Goal: Information Seeking & Learning: Learn about a topic

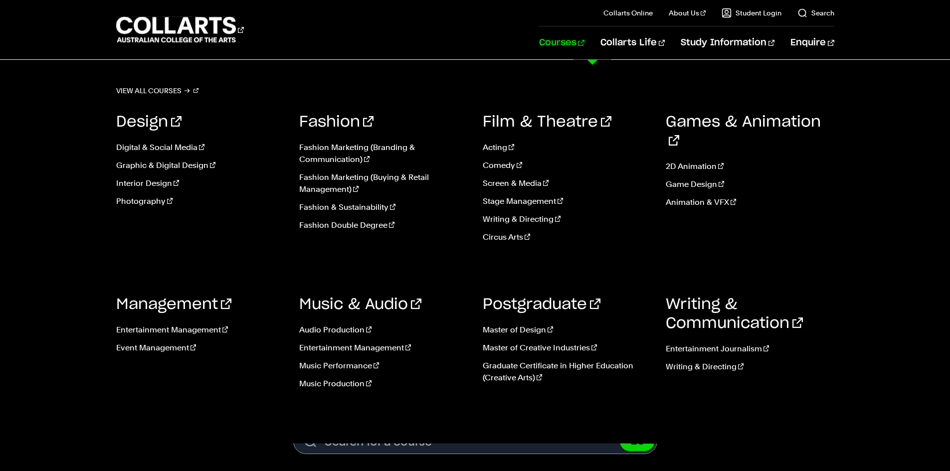
click at [584, 44] on link "Courses" at bounding box center [561, 42] width 45 height 33
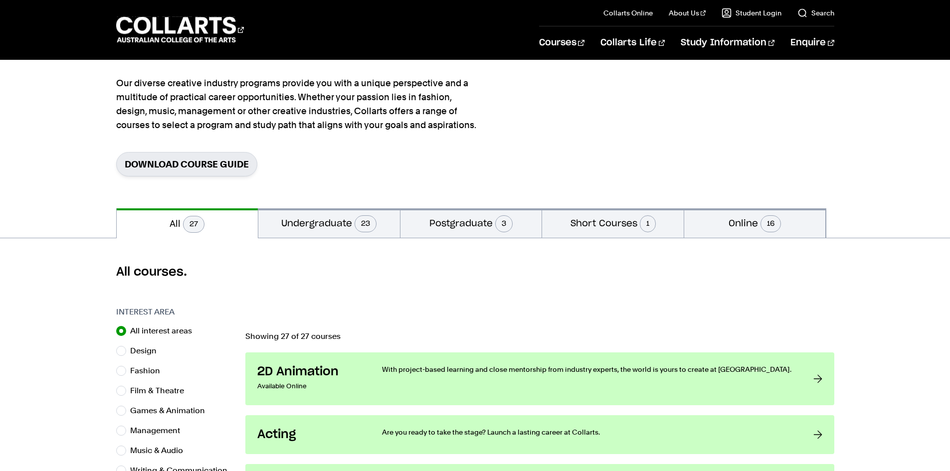
scroll to position [100, 0]
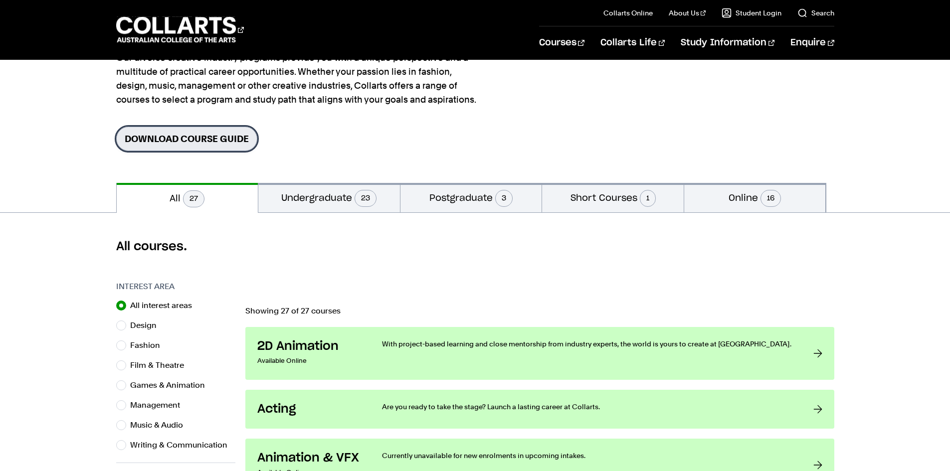
click at [187, 136] on link "Download Course Guide" at bounding box center [186, 139] width 141 height 24
click at [69, 273] on div "All courses." at bounding box center [475, 247] width 950 height 68
click at [324, 200] on button "Undergraduate 23" at bounding box center [329, 197] width 142 height 29
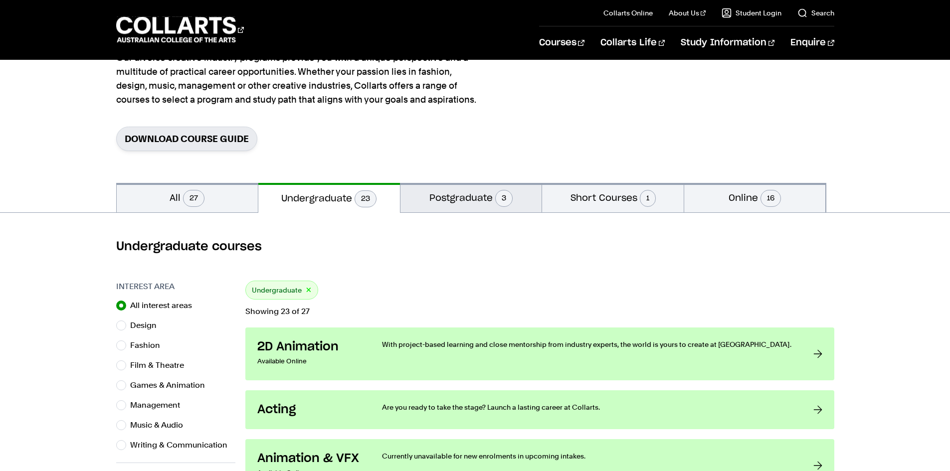
click at [433, 193] on button "Postgraduate 3" at bounding box center [471, 197] width 142 height 29
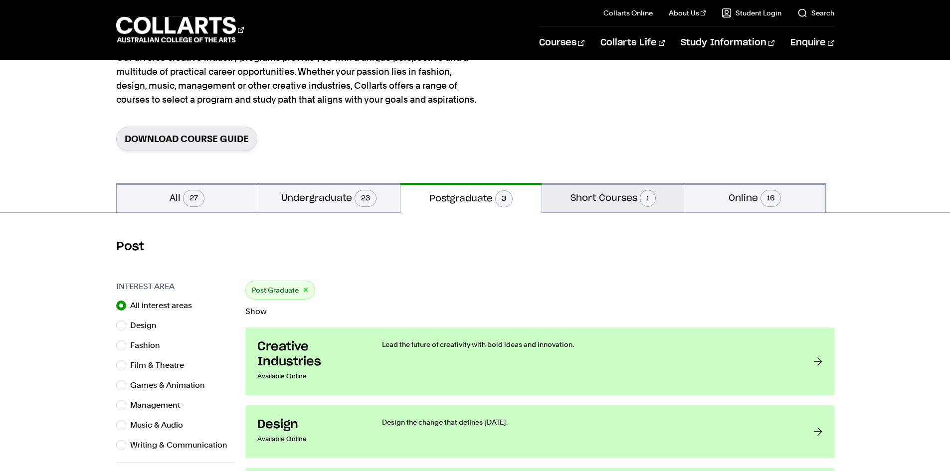
click at [564, 199] on button "Short Courses 1" at bounding box center [613, 197] width 142 height 29
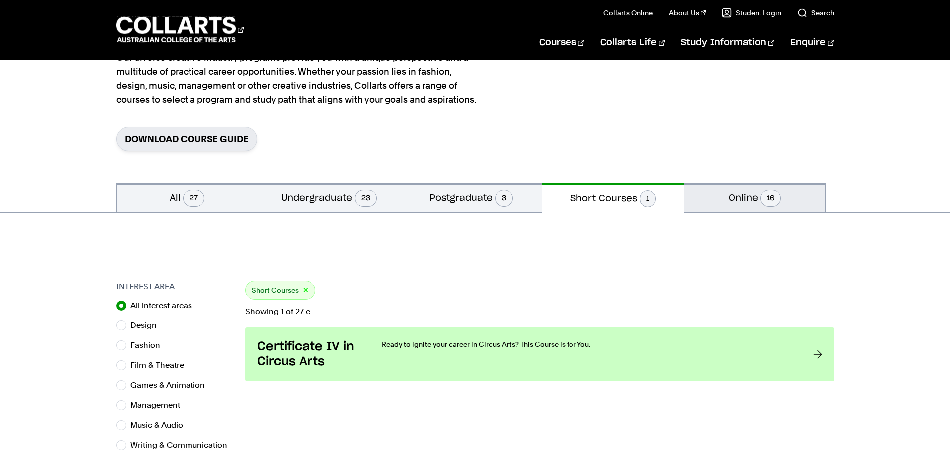
click at [716, 196] on button "Online 16" at bounding box center [755, 197] width 142 height 29
radio input "false"
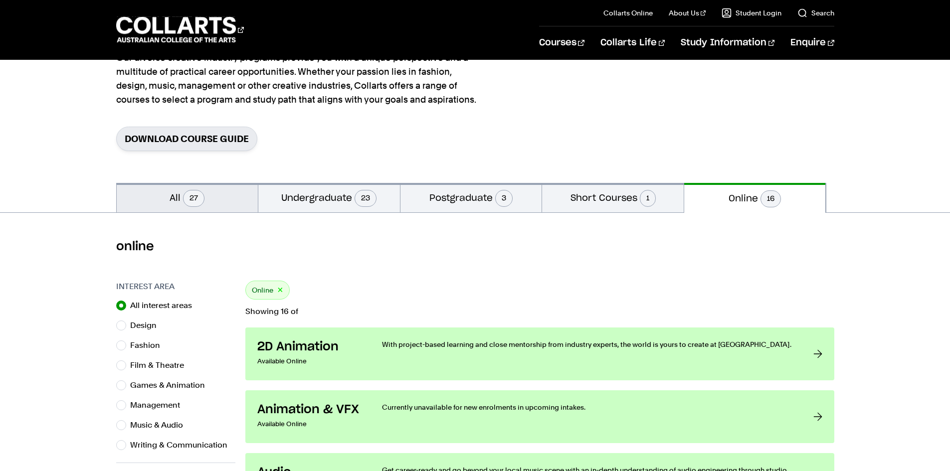
click at [202, 198] on span "27" at bounding box center [193, 198] width 21 height 17
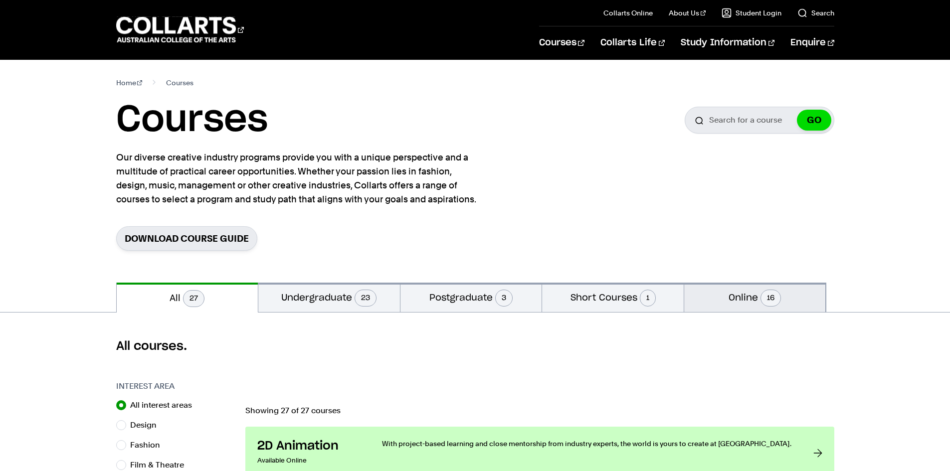
click at [736, 290] on button "Online 16" at bounding box center [755, 297] width 142 height 29
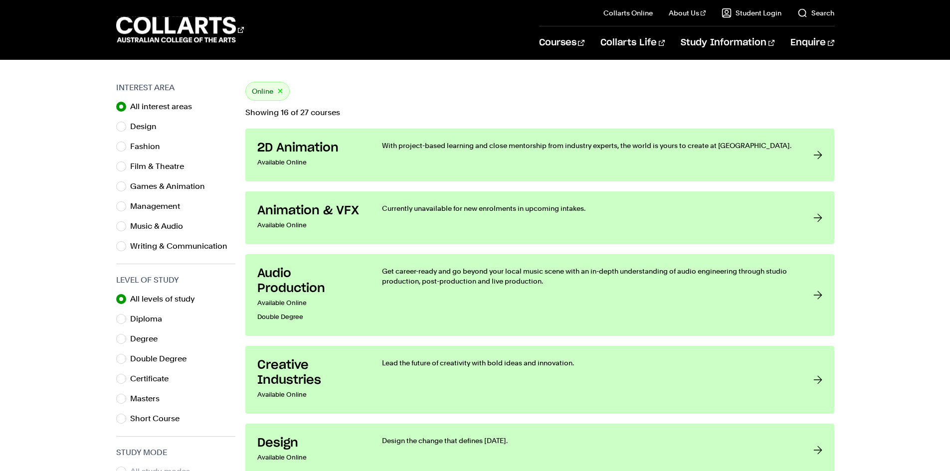
scroll to position [299, 0]
click at [125, 375] on input "Certificate" at bounding box center [121, 378] width 10 height 10
radio input "true"
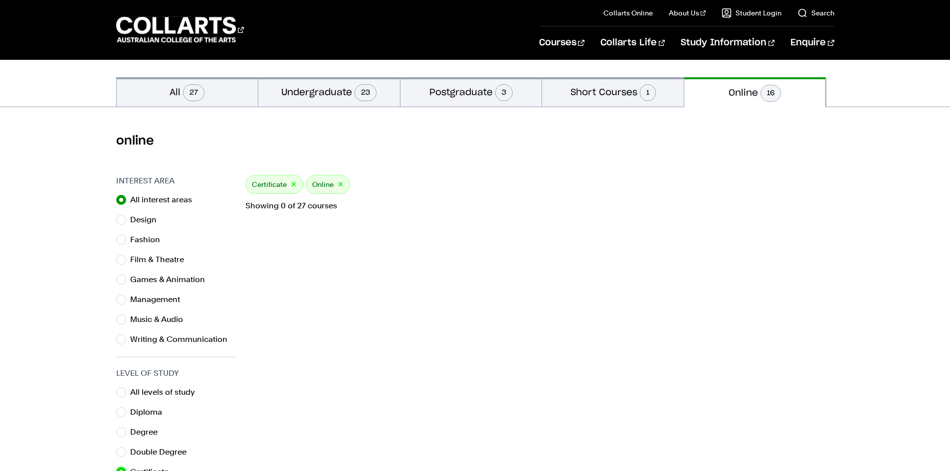
scroll to position [150, 0]
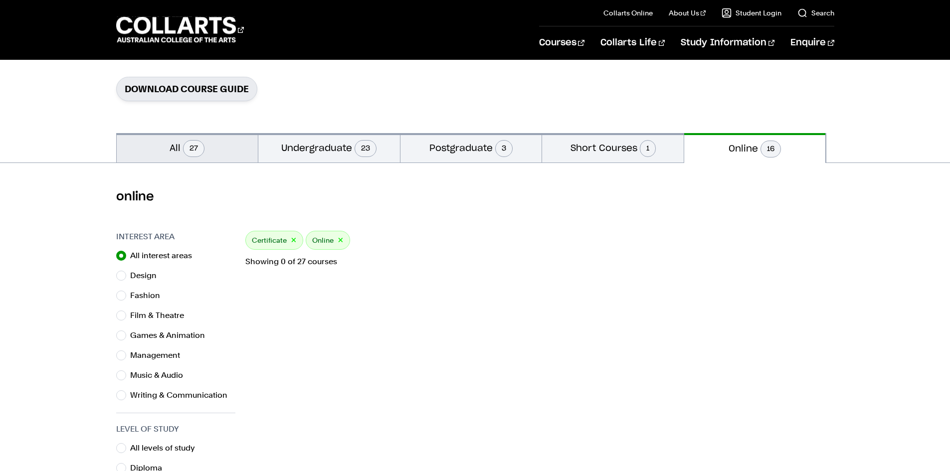
click at [246, 141] on button "All 27" at bounding box center [188, 147] width 142 height 29
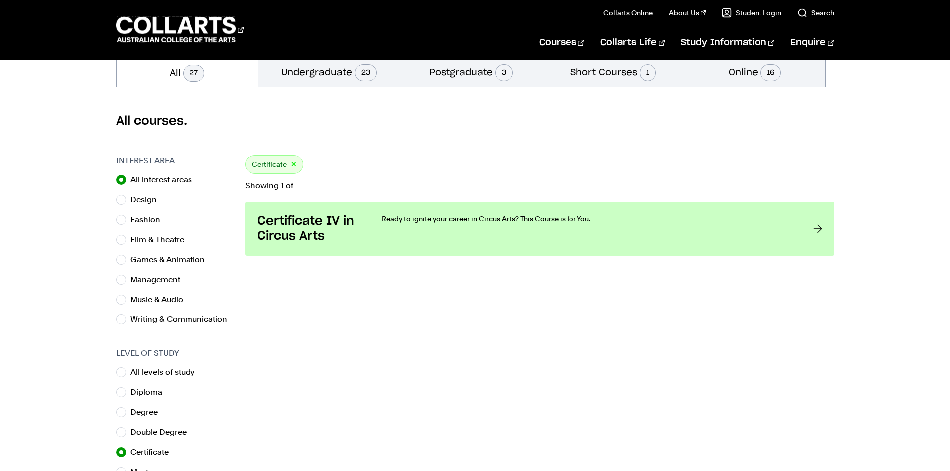
scroll to position [299, 0]
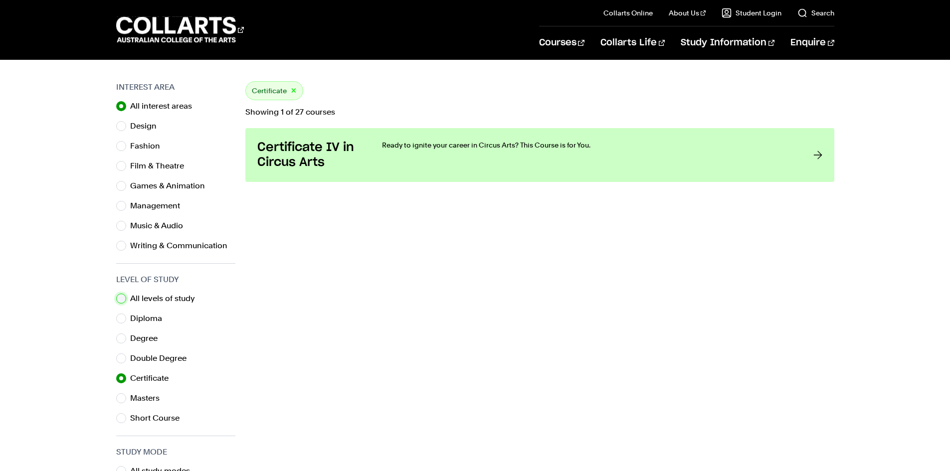
click at [119, 298] on input "All levels of study" at bounding box center [121, 299] width 10 height 10
radio input "true"
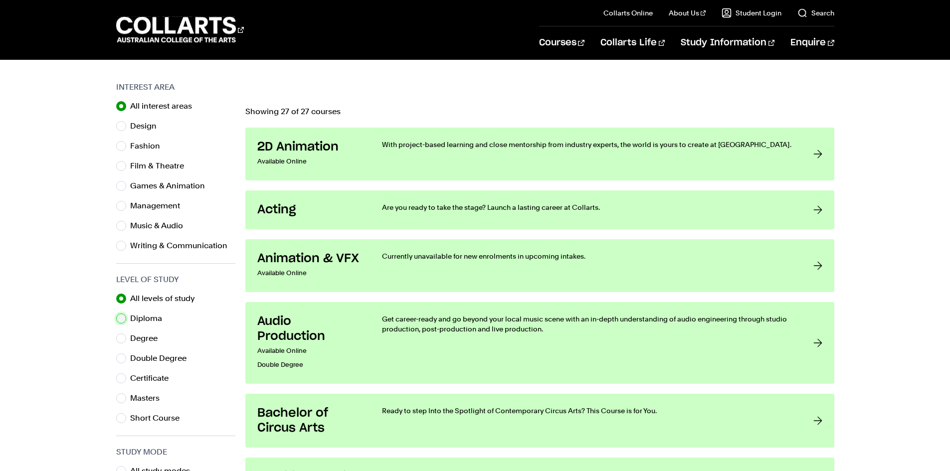
click at [121, 319] on input "Diploma" at bounding box center [121, 319] width 10 height 10
radio input "true"
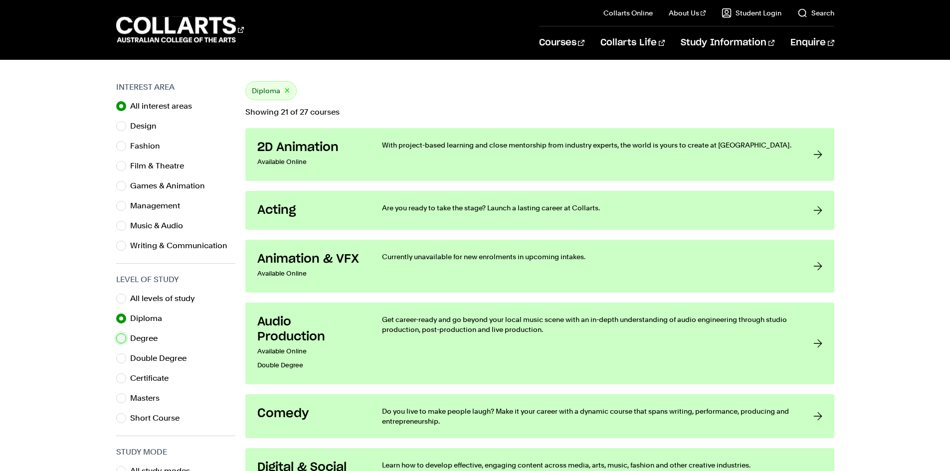
drag, startPoint x: 121, startPoint y: 339, endPoint x: 121, endPoint y: 345, distance: 6.5
click at [121, 340] on input "Degree" at bounding box center [121, 339] width 10 height 10
radio input "true"
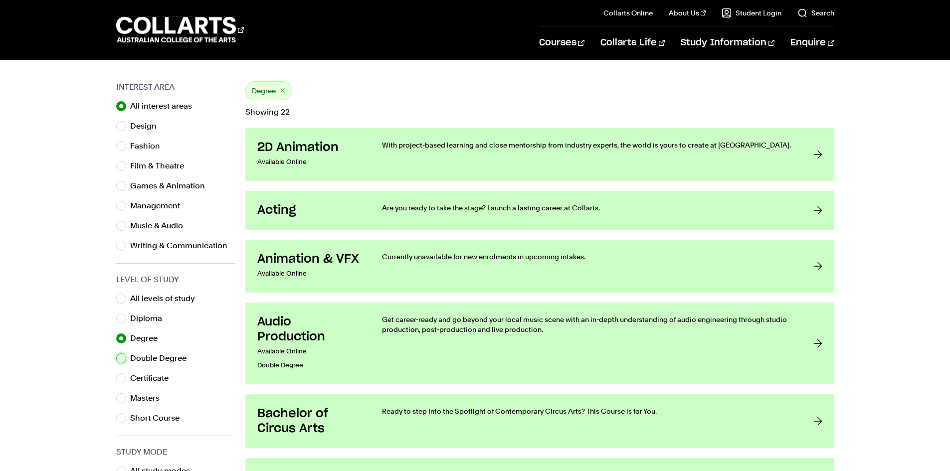
click at [121, 361] on input "Double Degree" at bounding box center [121, 358] width 10 height 10
radio input "true"
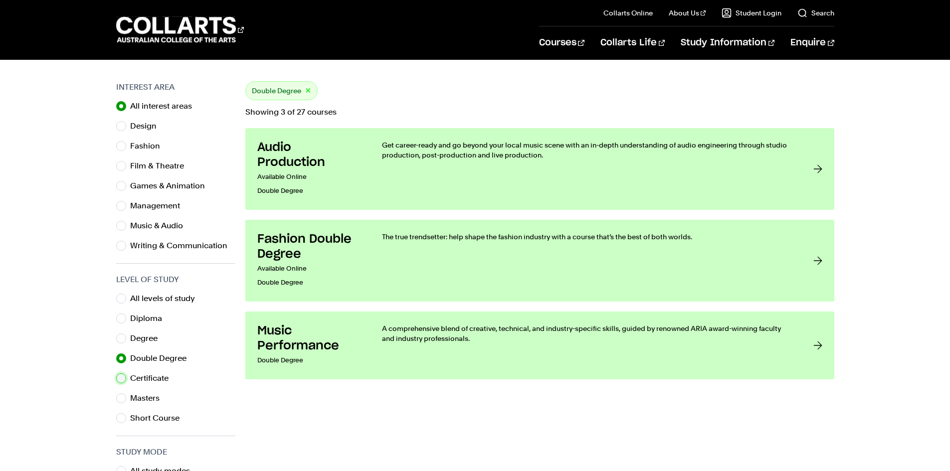
click at [122, 376] on input "Certificate" at bounding box center [121, 378] width 10 height 10
radio input "true"
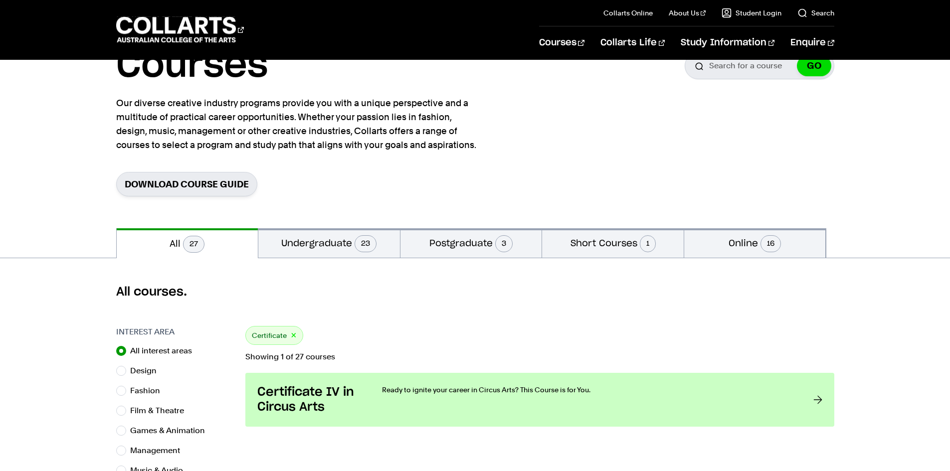
scroll to position [50, 0]
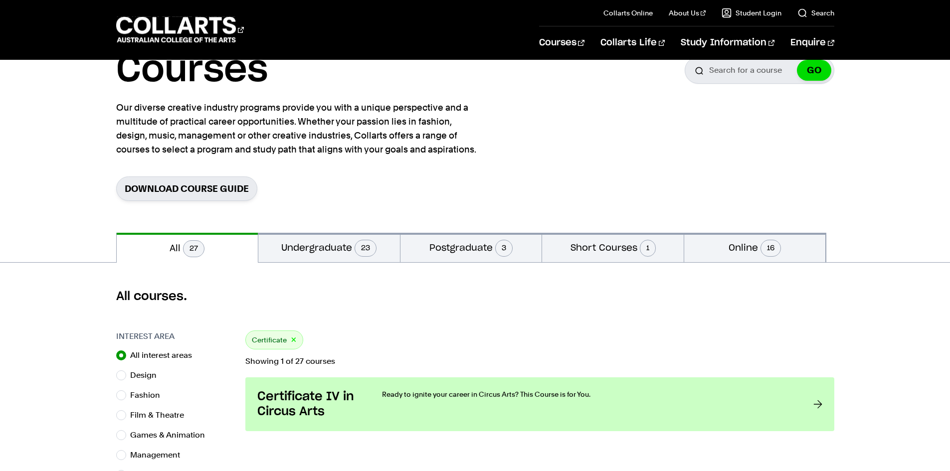
click at [461, 190] on div "Download Course Guide" at bounding box center [475, 188] width 718 height 24
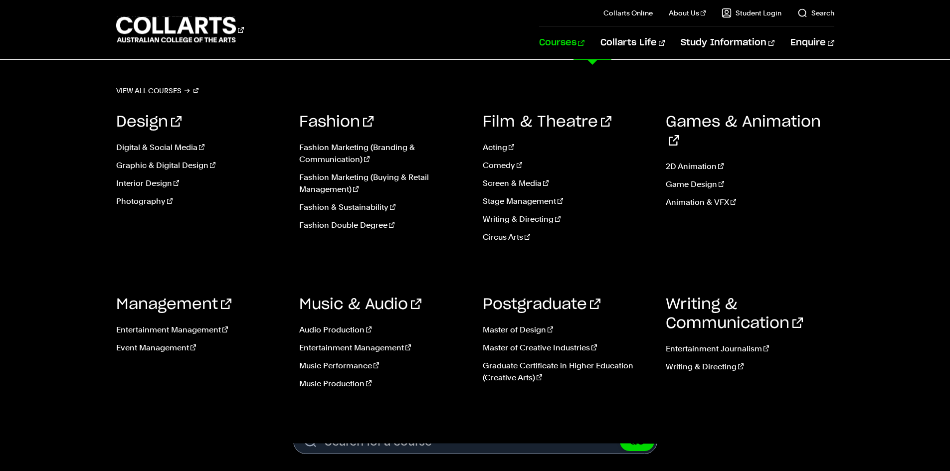
click at [584, 31] on link "Courses" at bounding box center [561, 42] width 45 height 33
